Goal: Task Accomplishment & Management: Use online tool/utility

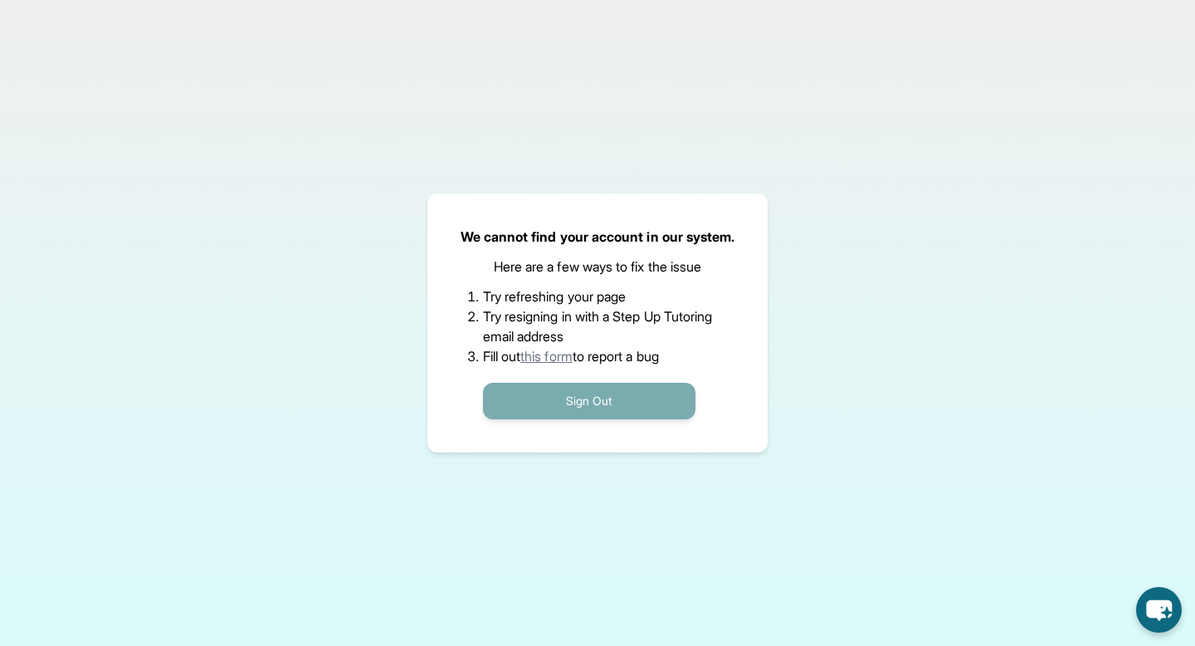
click at [561, 408] on button "Sign Out" at bounding box center [589, 401] width 212 height 37
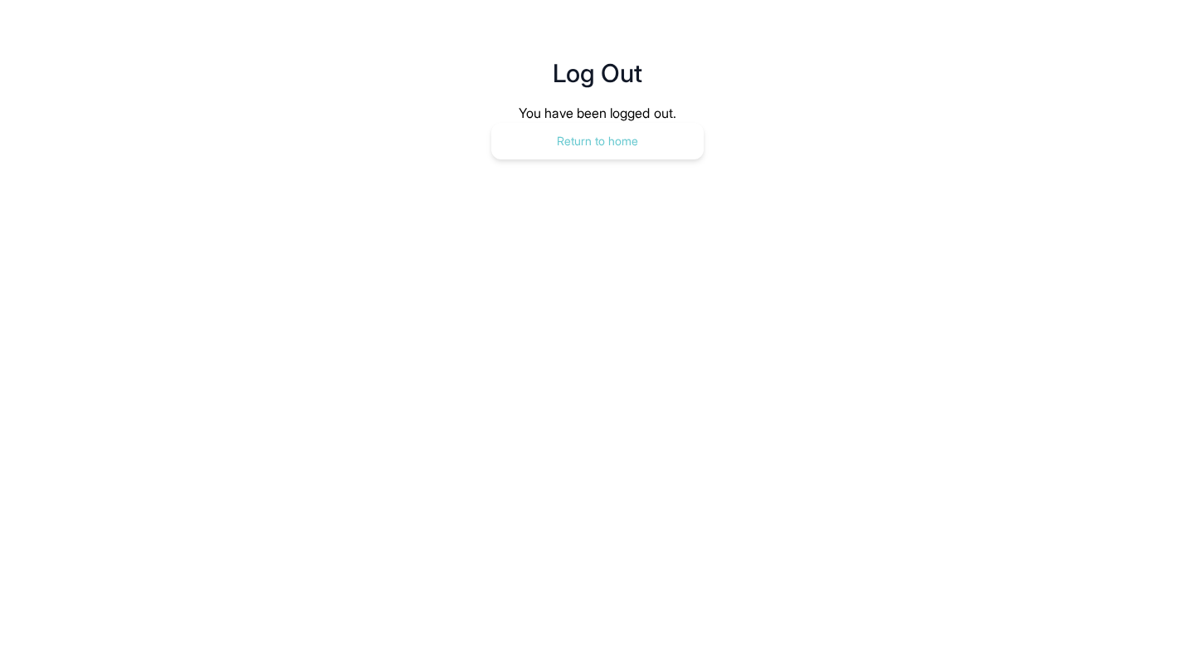
click at [600, 131] on button "Return to home" at bounding box center [597, 141] width 212 height 37
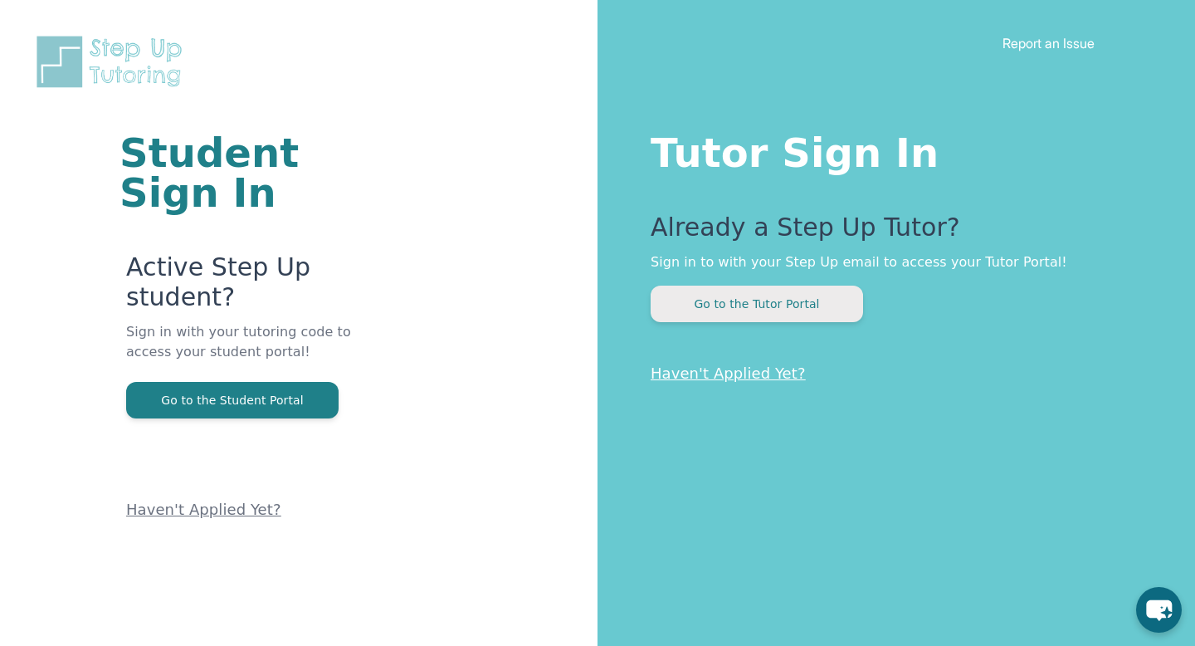
click at [760, 310] on button "Go to the Tutor Portal" at bounding box center [757, 303] width 212 height 37
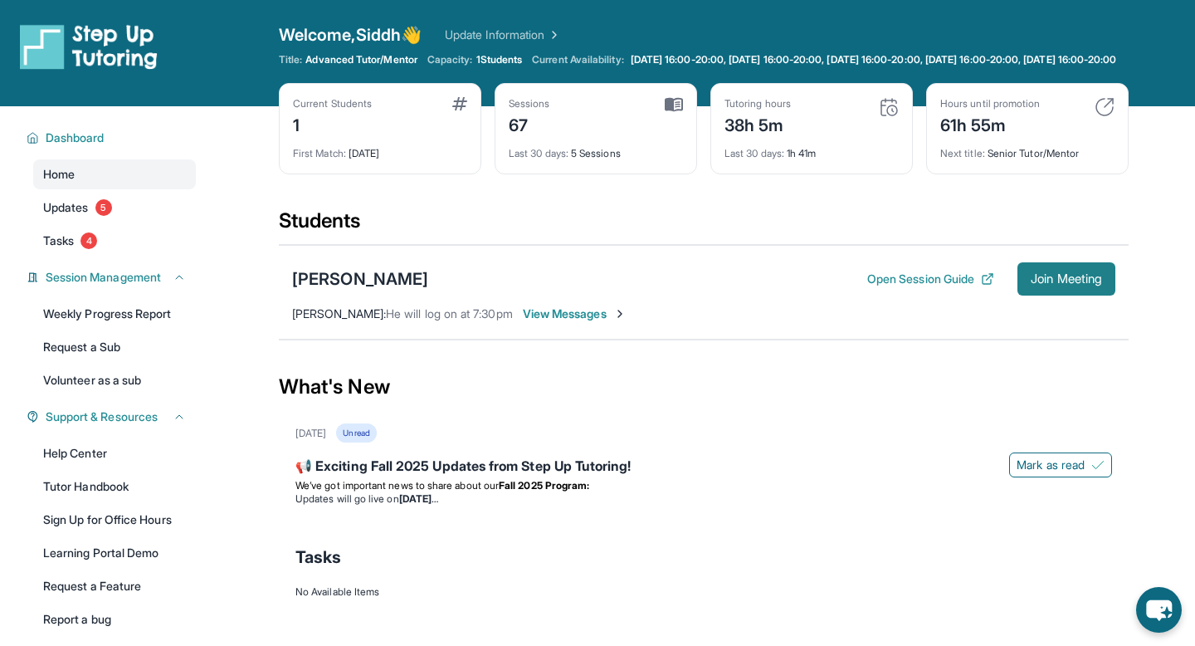
click at [1080, 284] on span "Join Meeting" at bounding box center [1066, 279] width 71 height 10
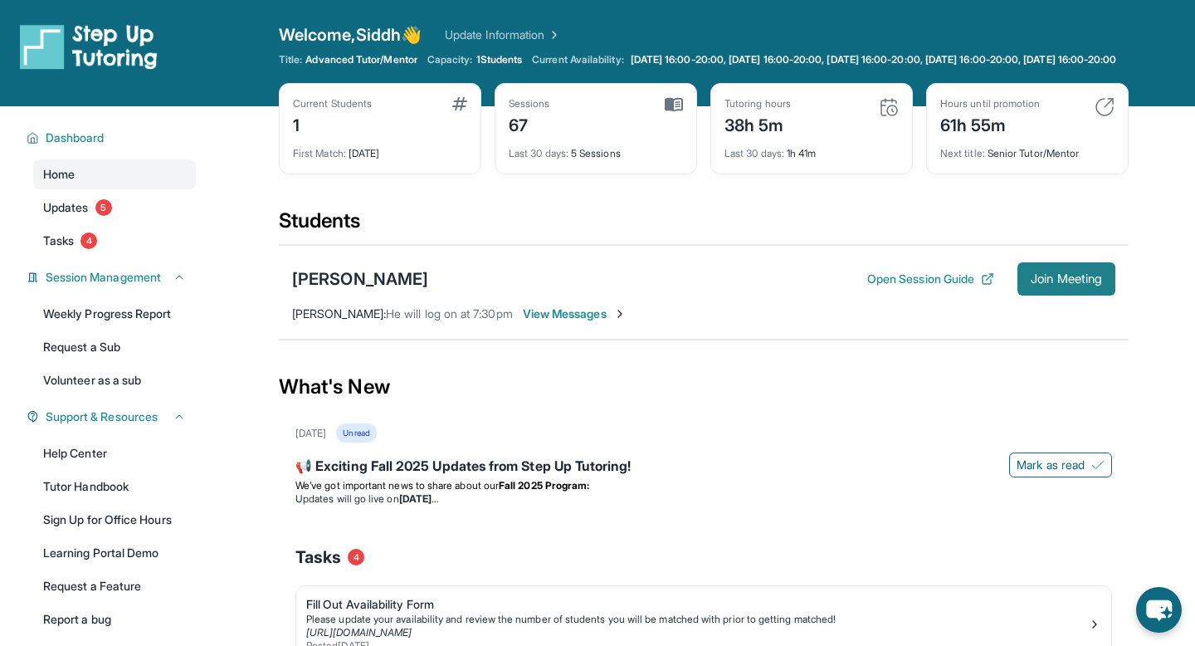
click at [1049, 284] on button "Join Meeting" at bounding box center [1066, 278] width 98 height 33
click at [1049, 284] on span "Join Meeting" at bounding box center [1066, 279] width 71 height 10
click at [1066, 295] on button "Join Meeting" at bounding box center [1066, 278] width 98 height 33
click at [870, 287] on button "Open Session Guide" at bounding box center [930, 279] width 127 height 17
click at [1070, 280] on button "Join Meeting" at bounding box center [1066, 278] width 98 height 33
